Goal: Task Accomplishment & Management: Use online tool/utility

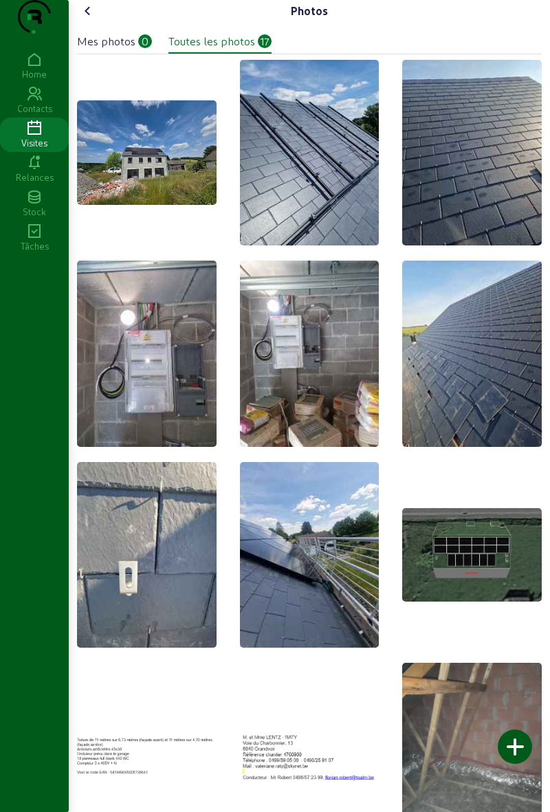
click at [116, 205] on img at bounding box center [147, 152] width 140 height 105
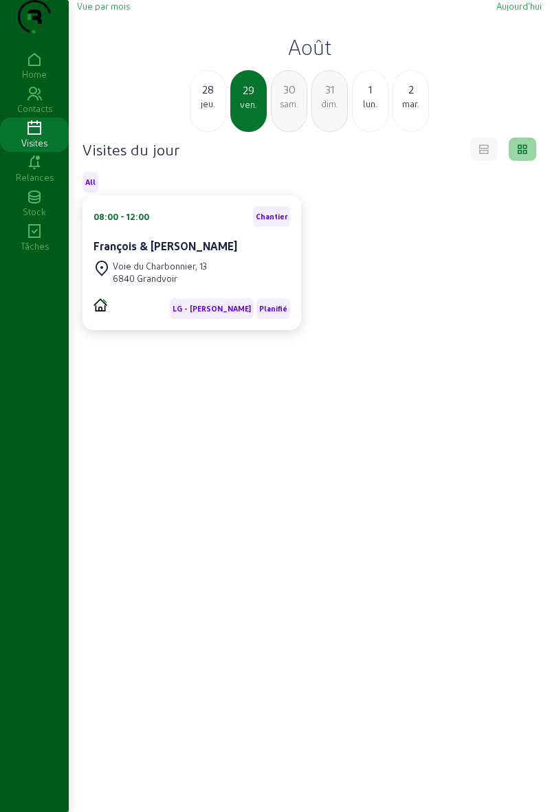
click at [221, 110] on div "jeu." at bounding box center [208, 104] width 35 height 12
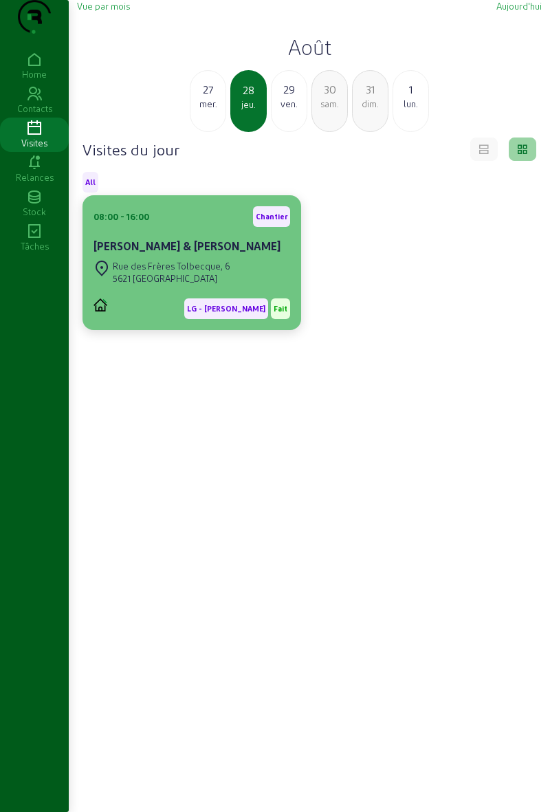
click at [226, 272] on div "Rue des Frères Tolbecque, 6" at bounding box center [172, 266] width 118 height 12
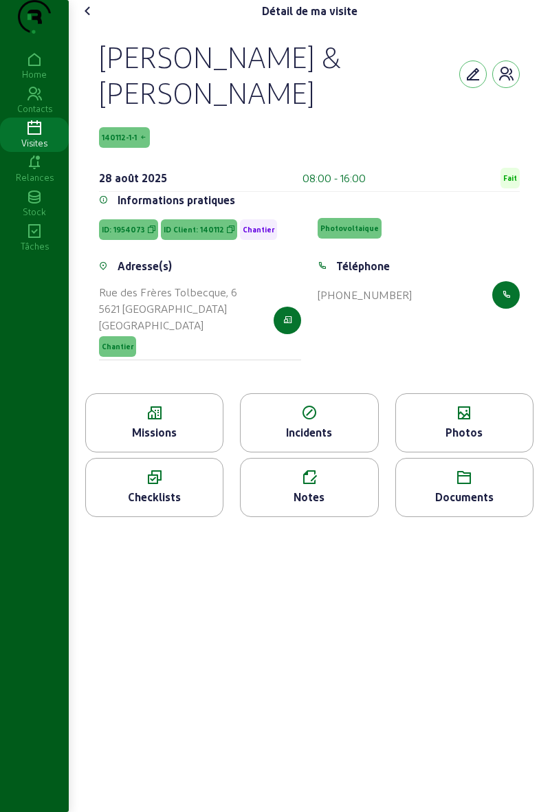
click at [441, 441] on div "Photos" at bounding box center [464, 432] width 137 height 17
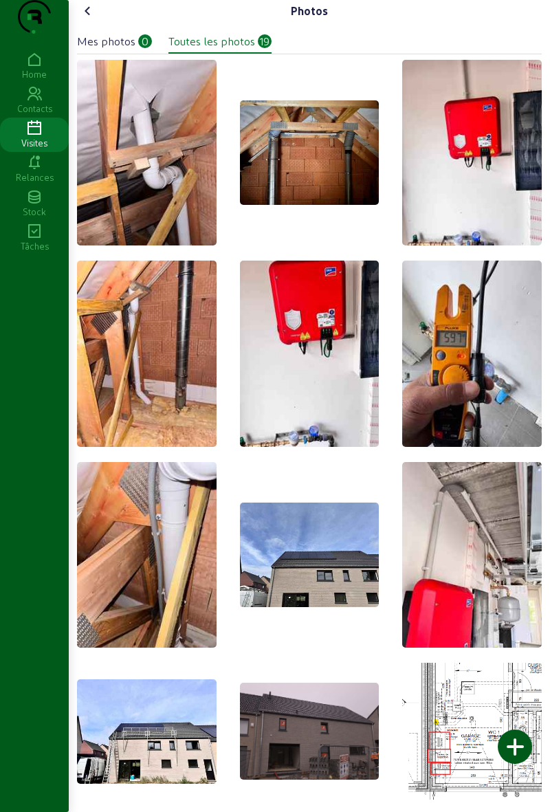
click at [517, 740] on div at bounding box center [515, 747] width 34 height 34
click at [516, 743] on div at bounding box center [515, 747] width 34 height 34
